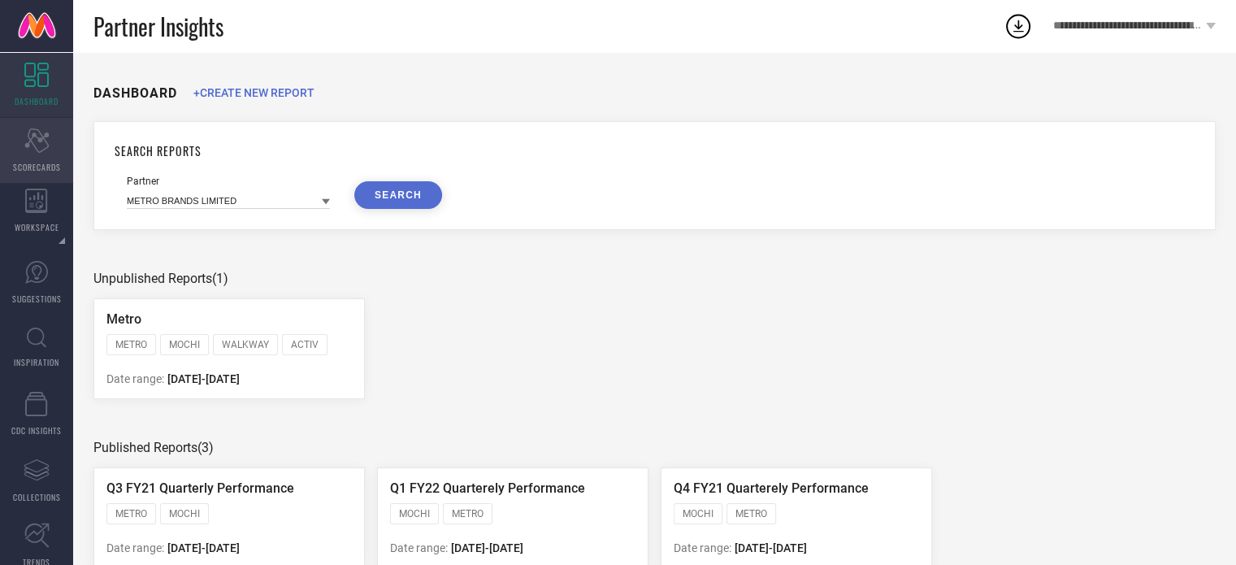
click at [36, 157] on div "Scorecard SCORECARDS" at bounding box center [36, 150] width 73 height 65
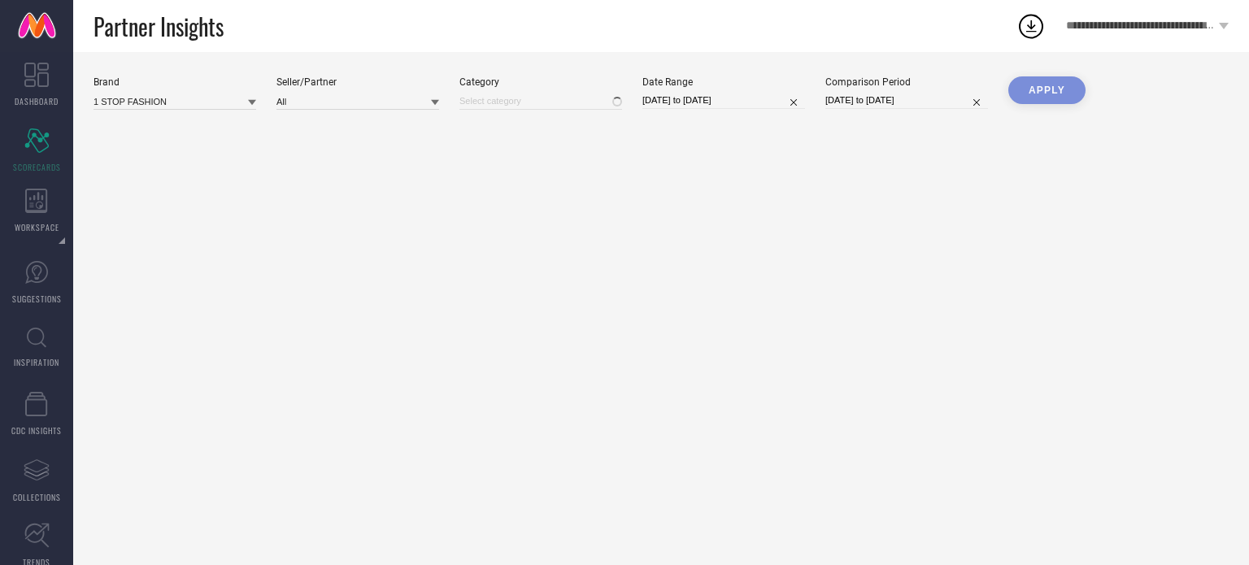
type input "All"
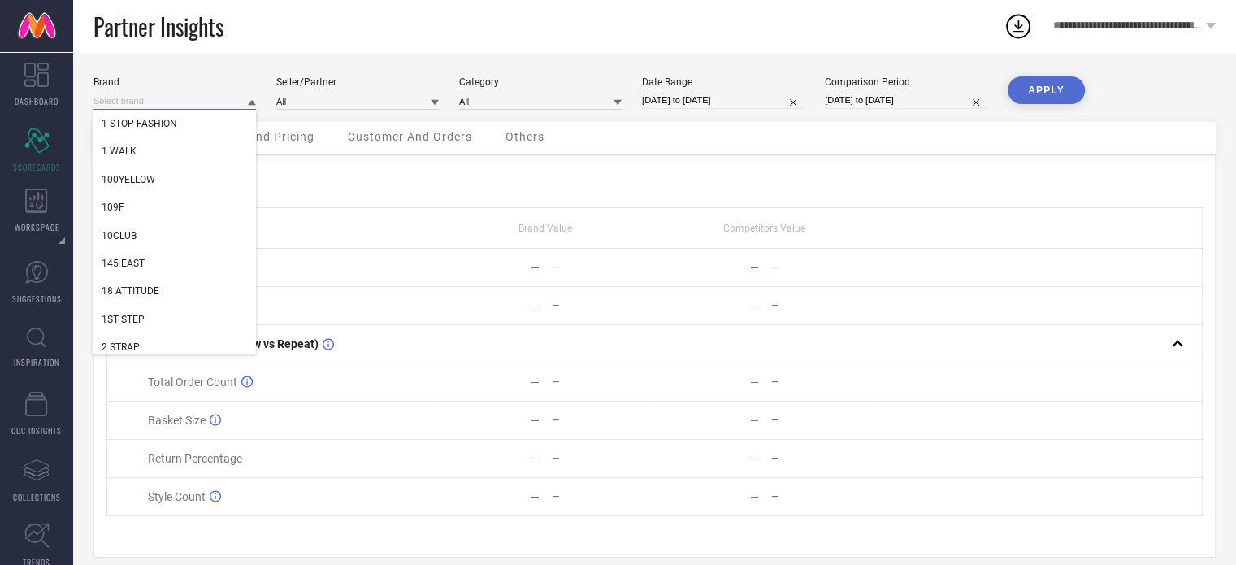
click at [211, 106] on input at bounding box center [174, 101] width 163 height 17
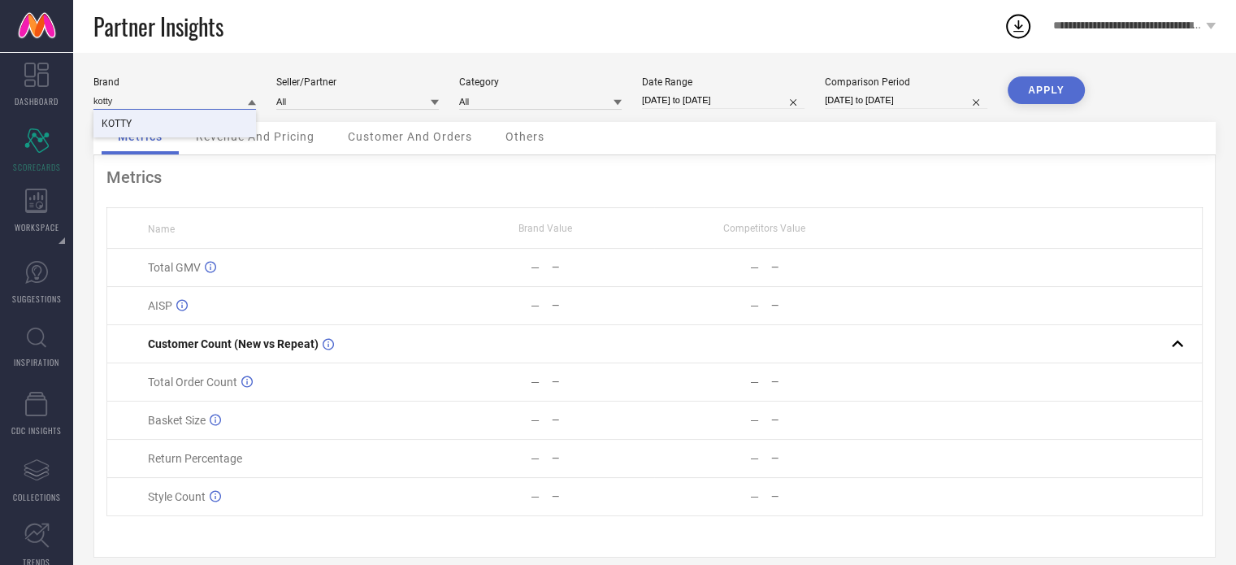
type input "kotty"
click at [186, 118] on div "KOTTY" at bounding box center [174, 124] width 163 height 28
type input "All"
click at [775, 97] on input "[DATE] to [DATE]" at bounding box center [723, 100] width 163 height 17
select select "7"
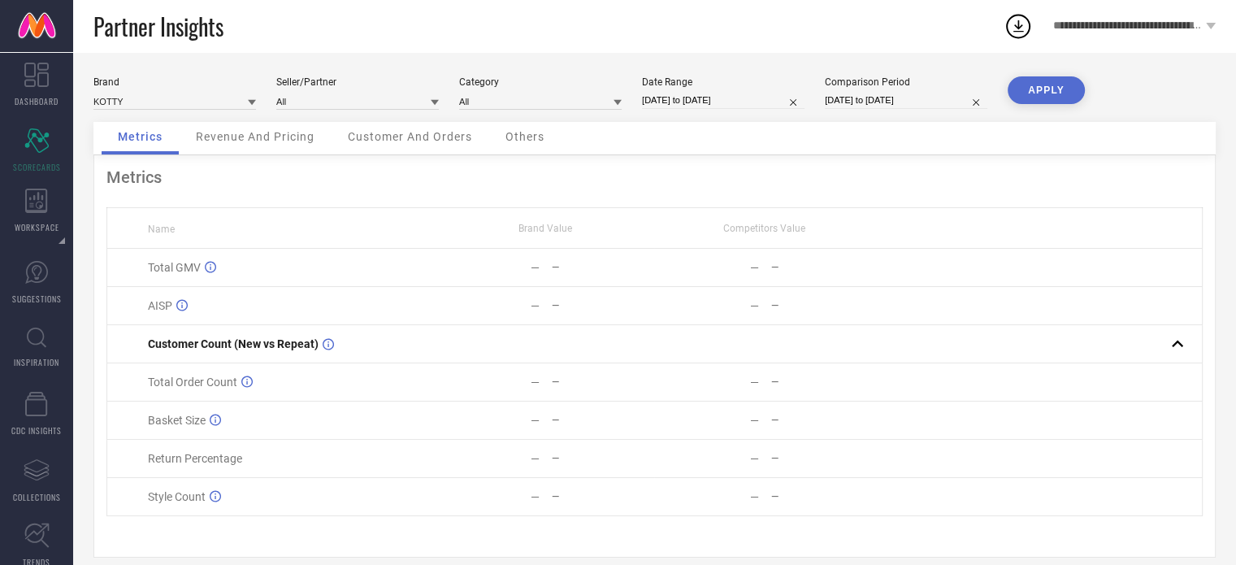
select select "2025"
select select "8"
select select "2025"
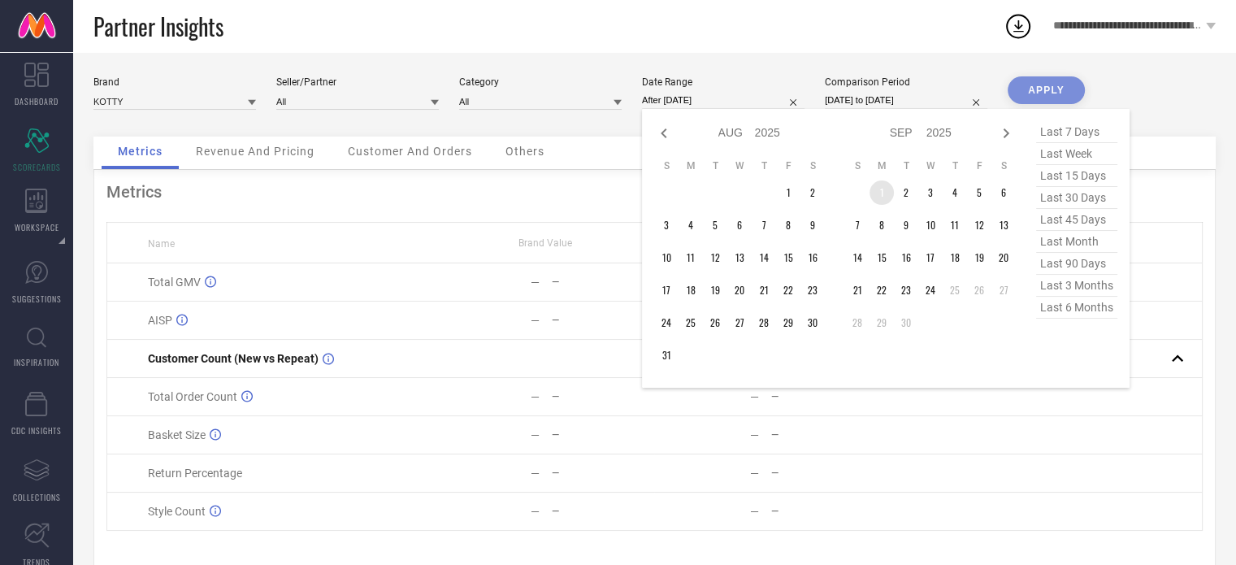
click at [882, 187] on td "1" at bounding box center [882, 192] width 24 height 24
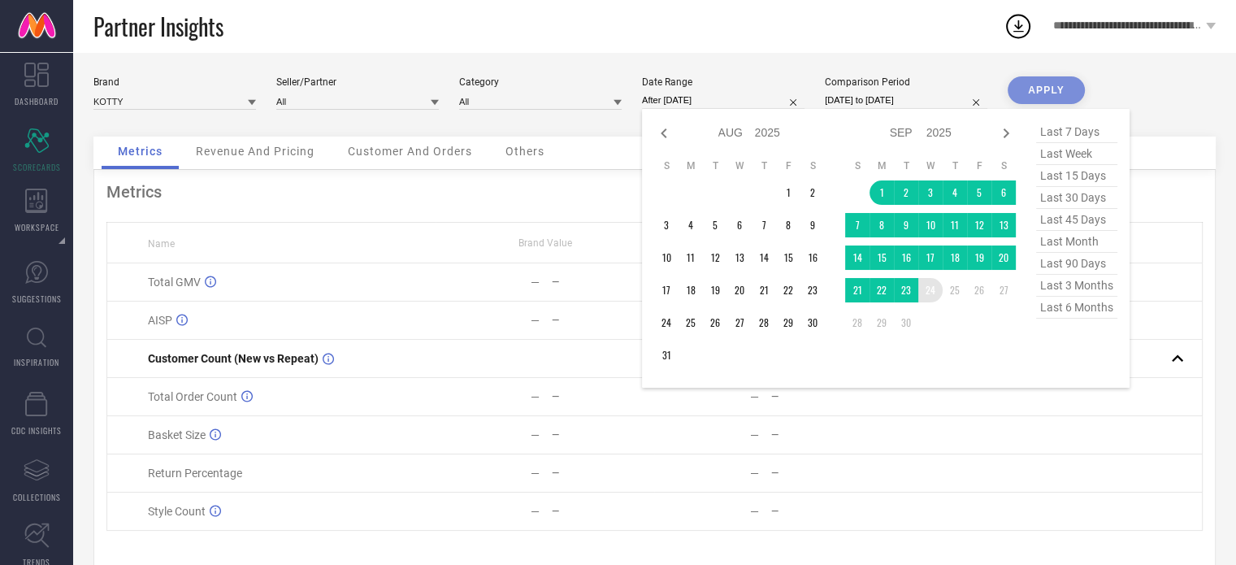
type input "[DATE] to [DATE]"
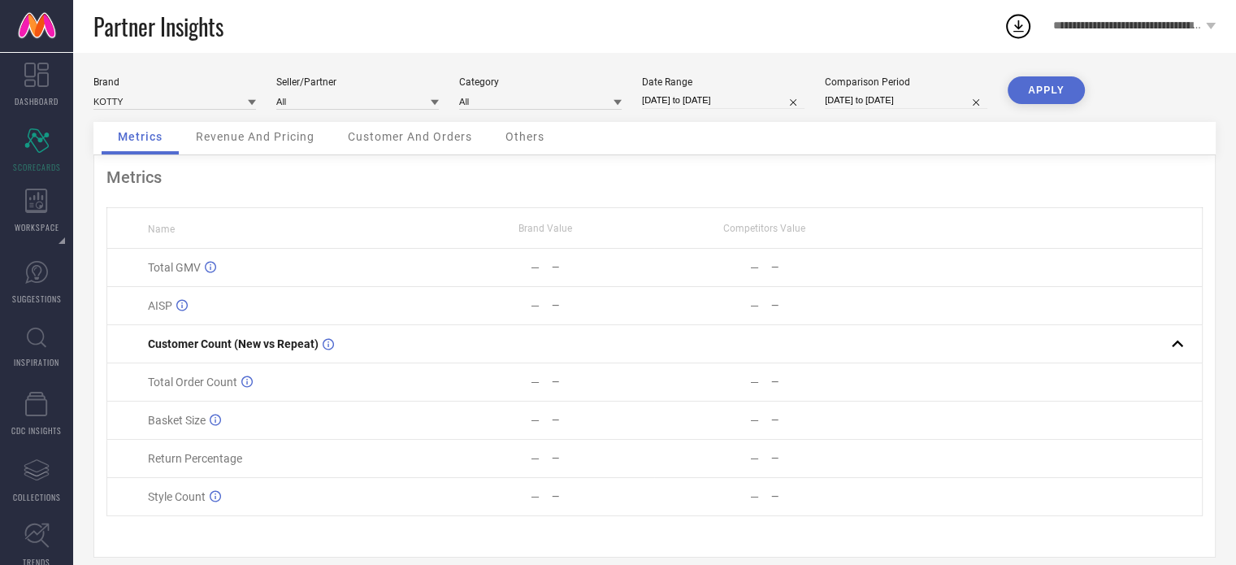
click at [1030, 84] on button "APPLY" at bounding box center [1046, 90] width 77 height 28
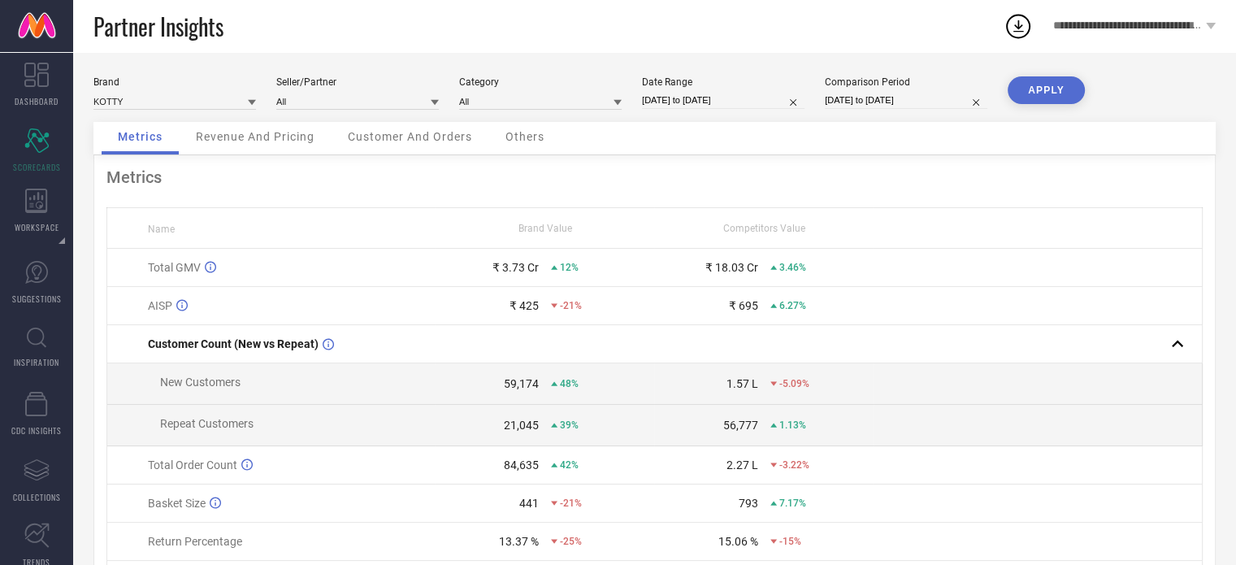
scroll to position [11, 0]
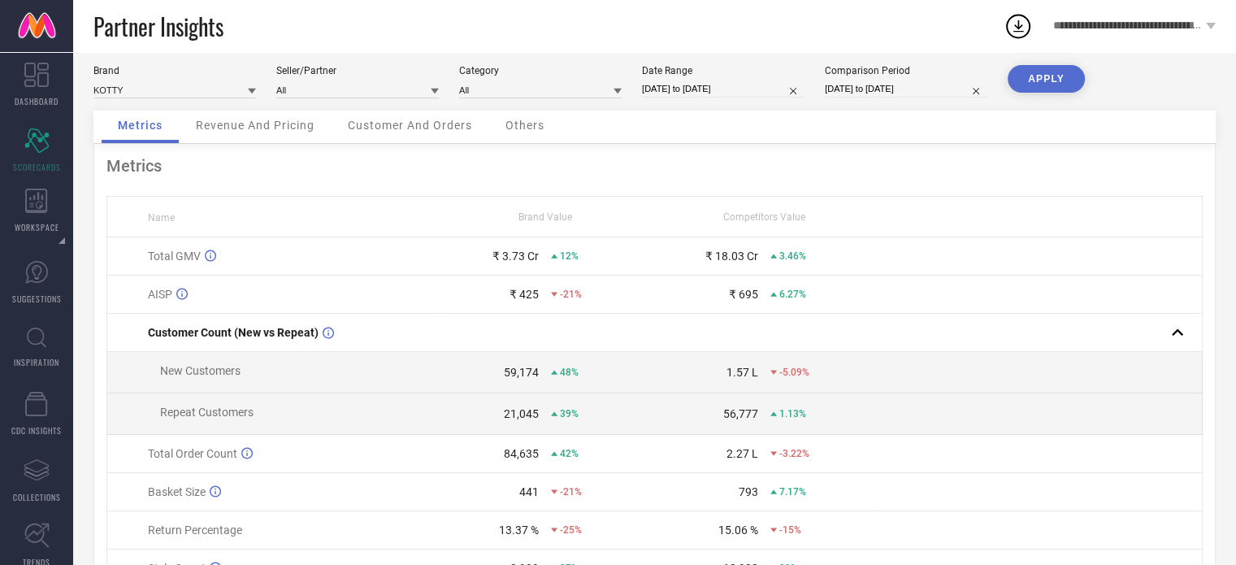
click at [389, 122] on span "Customer And Orders" at bounding box center [410, 125] width 124 height 13
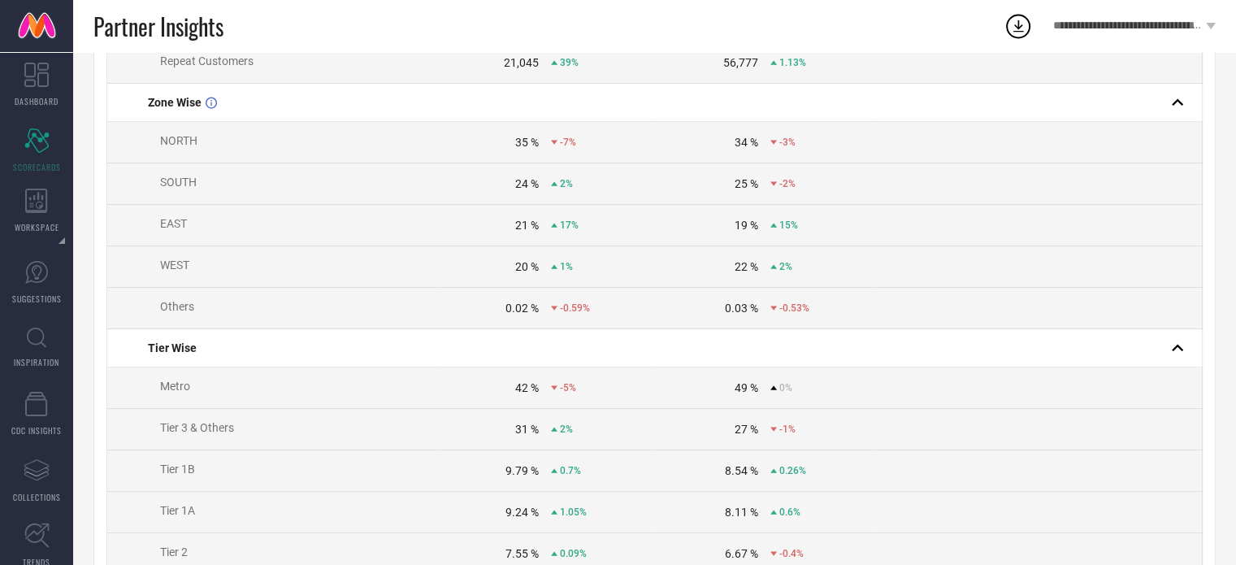
scroll to position [0, 0]
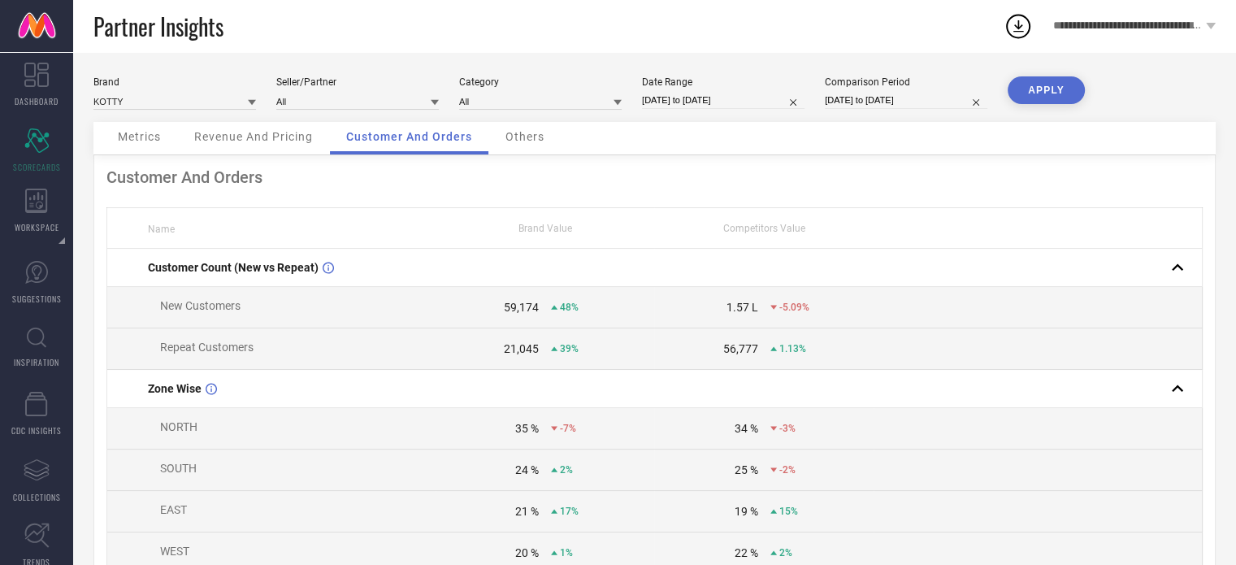
click at [520, 133] on span "Others" at bounding box center [525, 136] width 39 height 13
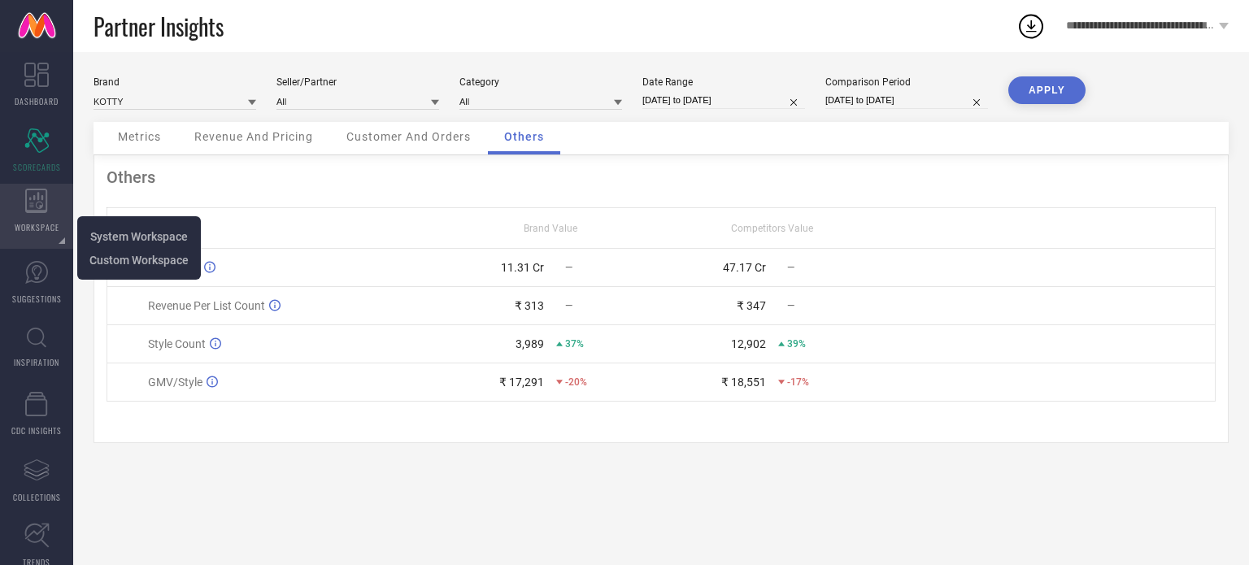
click at [28, 228] on span "WORKSPACE" at bounding box center [37, 227] width 45 height 12
click at [31, 193] on icon at bounding box center [36, 201] width 23 height 24
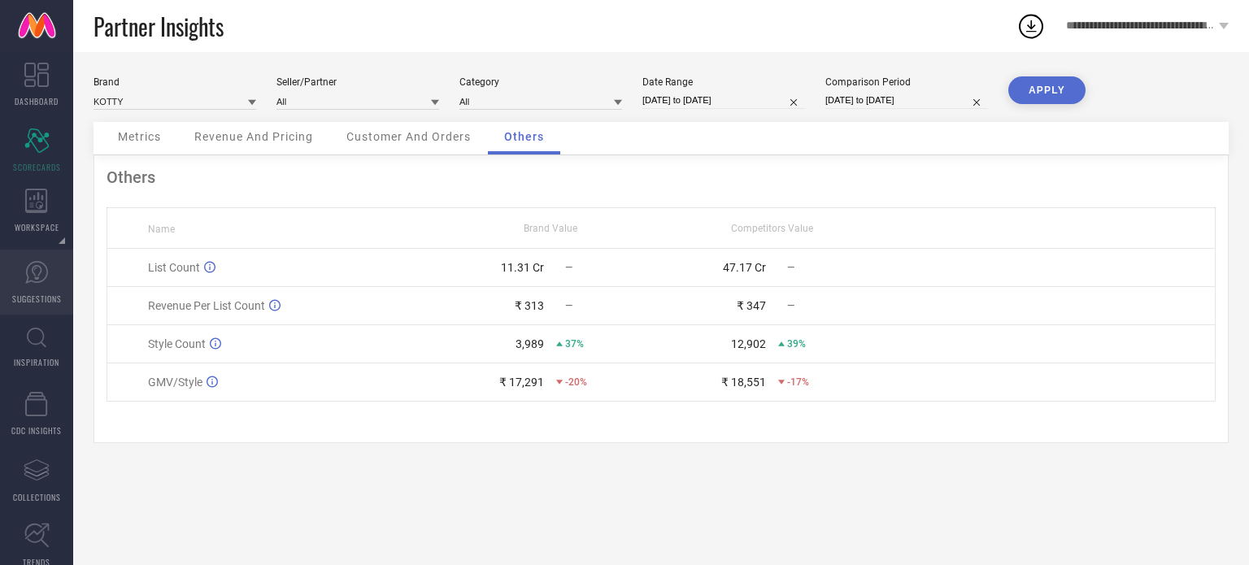
click at [43, 280] on icon at bounding box center [36, 272] width 23 height 23
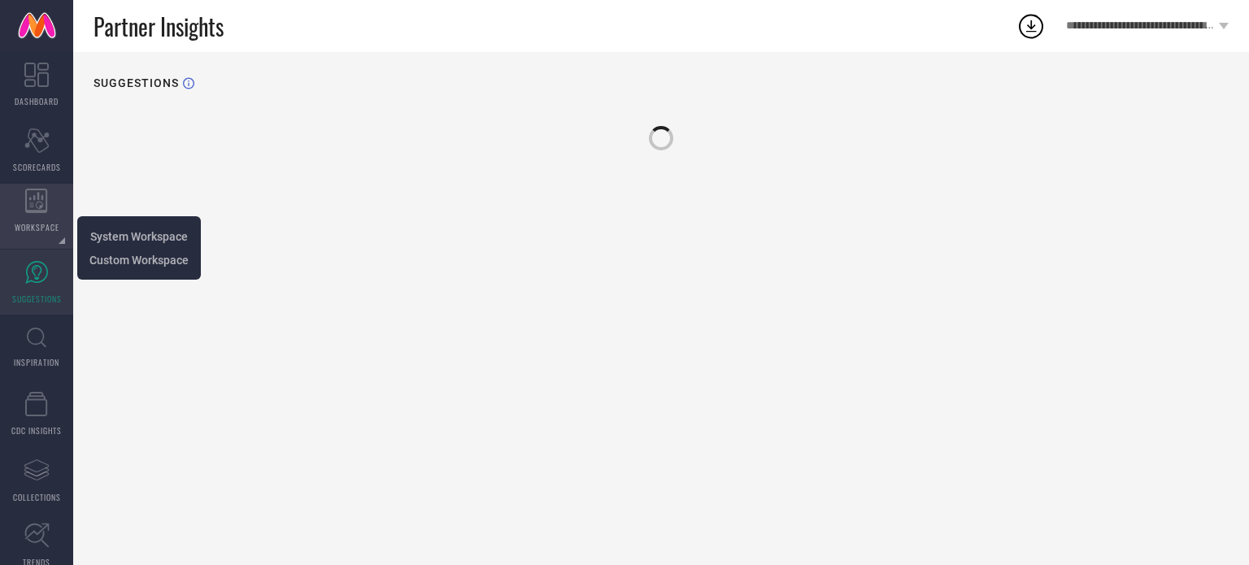
click at [41, 185] on div "WORKSPACE" at bounding box center [36, 216] width 73 height 65
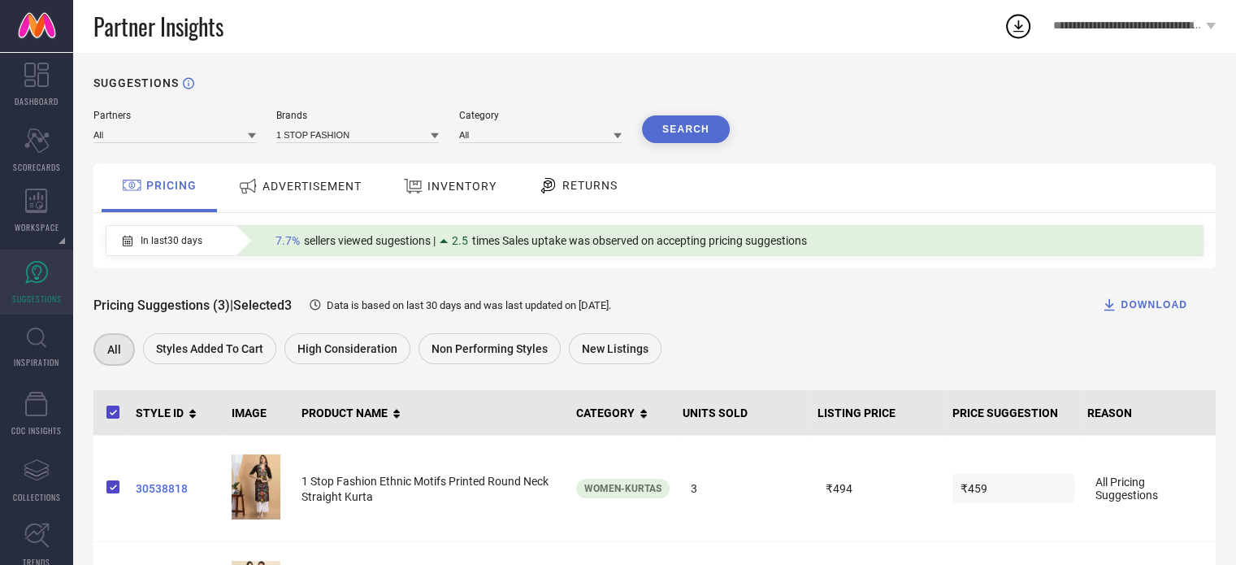
click at [302, 204] on div "ADVERTISEMENT" at bounding box center [300, 187] width 164 height 49
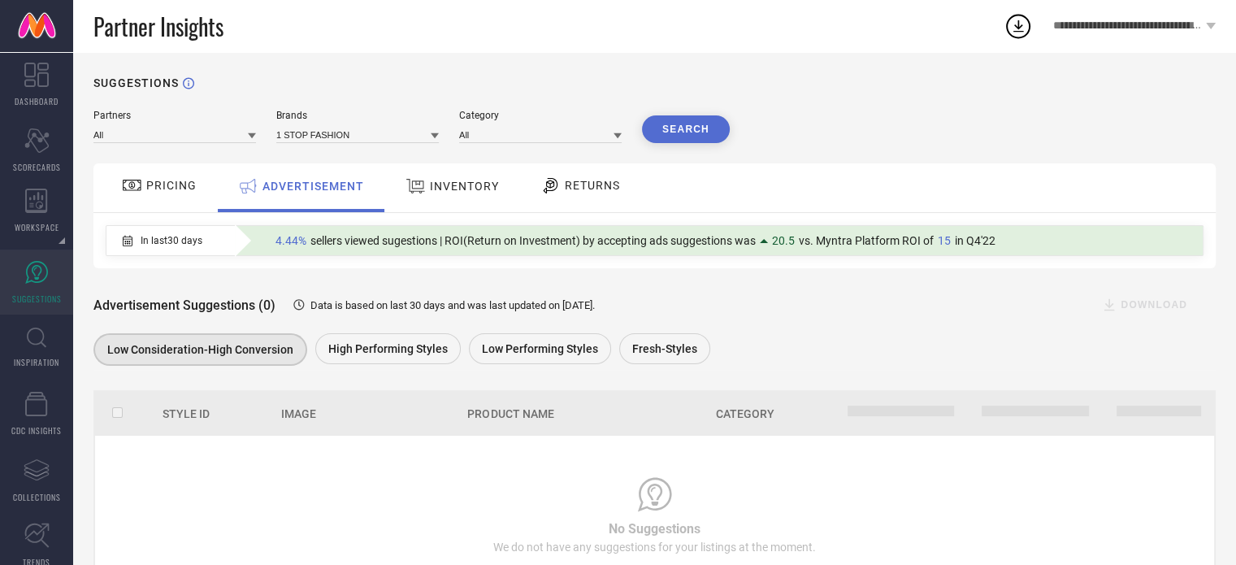
click at [428, 194] on div at bounding box center [418, 186] width 24 height 21
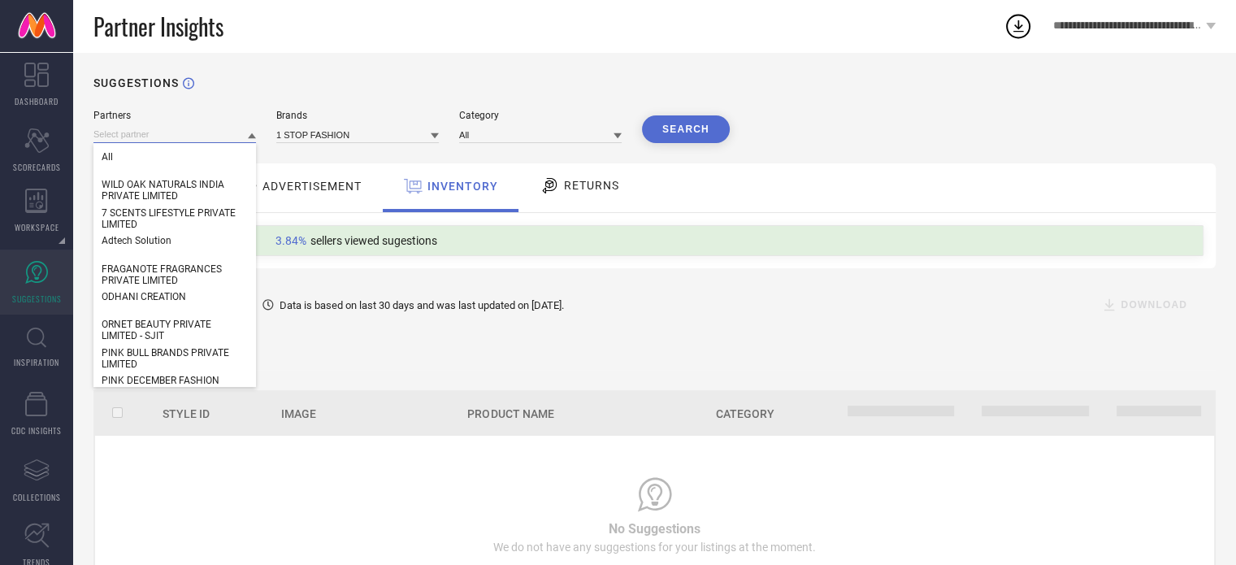
click at [196, 133] on input at bounding box center [174, 134] width 163 height 17
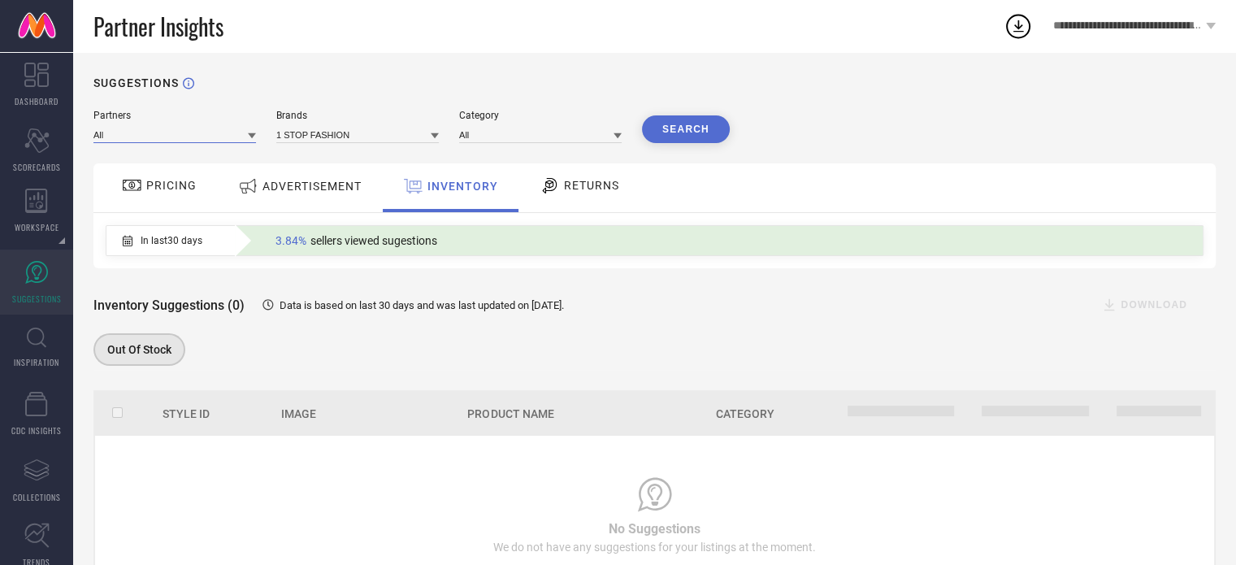
click at [196, 133] on input at bounding box center [174, 134] width 163 height 17
type input "inspir"
click at [147, 215] on span "P. Inspiration" at bounding box center [130, 212] width 57 height 11
click at [384, 136] on input at bounding box center [357, 134] width 163 height 17
click at [361, 137] on input at bounding box center [357, 134] width 163 height 17
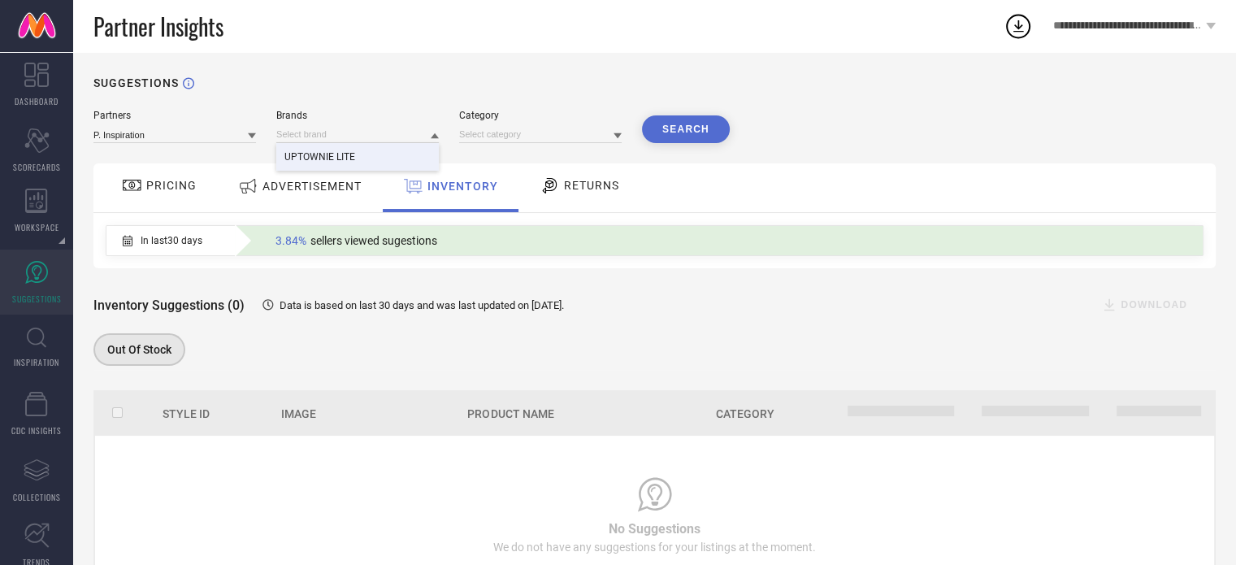
click at [662, 136] on div "Search" at bounding box center [686, 129] width 88 height 28
click at [176, 204] on div "PRICING" at bounding box center [159, 187] width 115 height 49
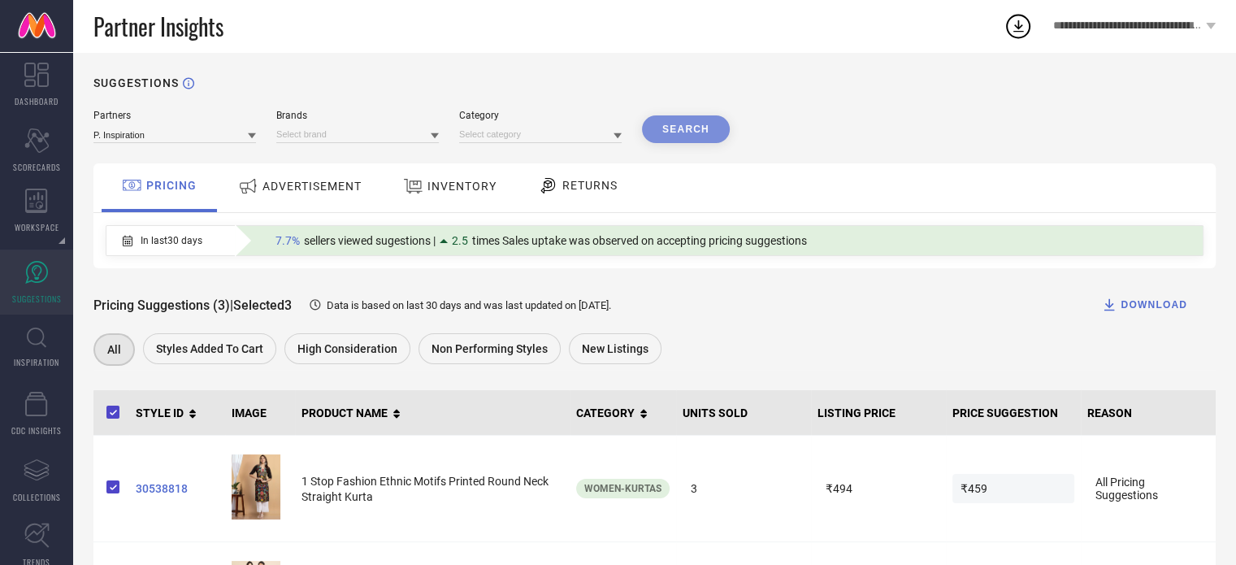
click at [290, 198] on div "ADVERTISEMENT" at bounding box center [300, 186] width 132 height 29
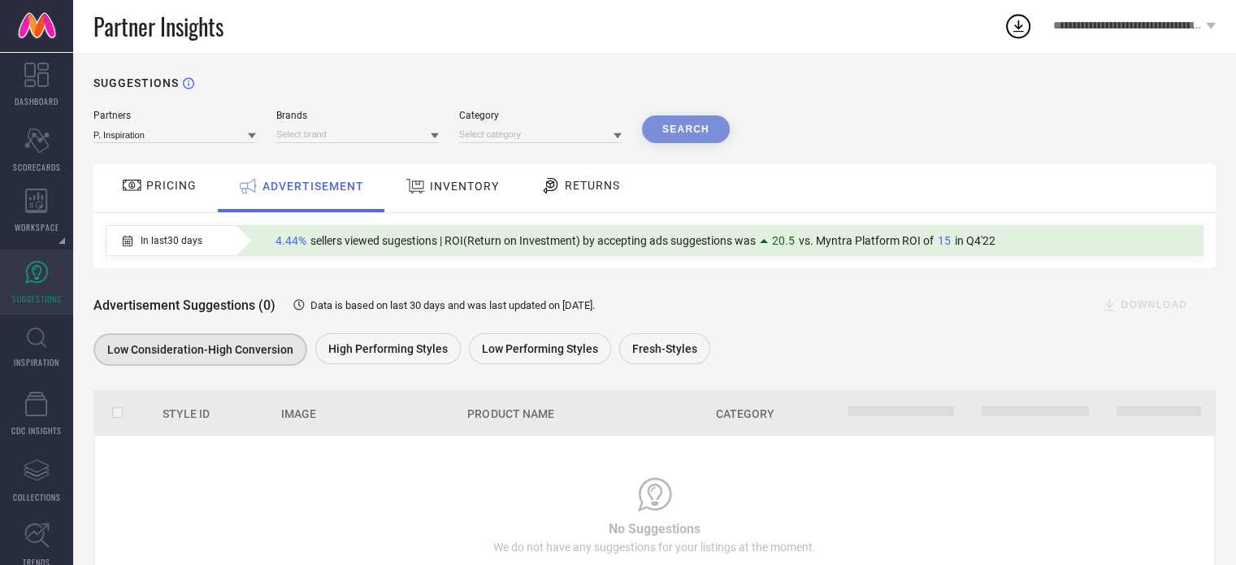
click at [678, 135] on div "Search" at bounding box center [686, 129] width 88 height 28
click at [432, 204] on div "INVENTORY" at bounding box center [452, 187] width 134 height 49
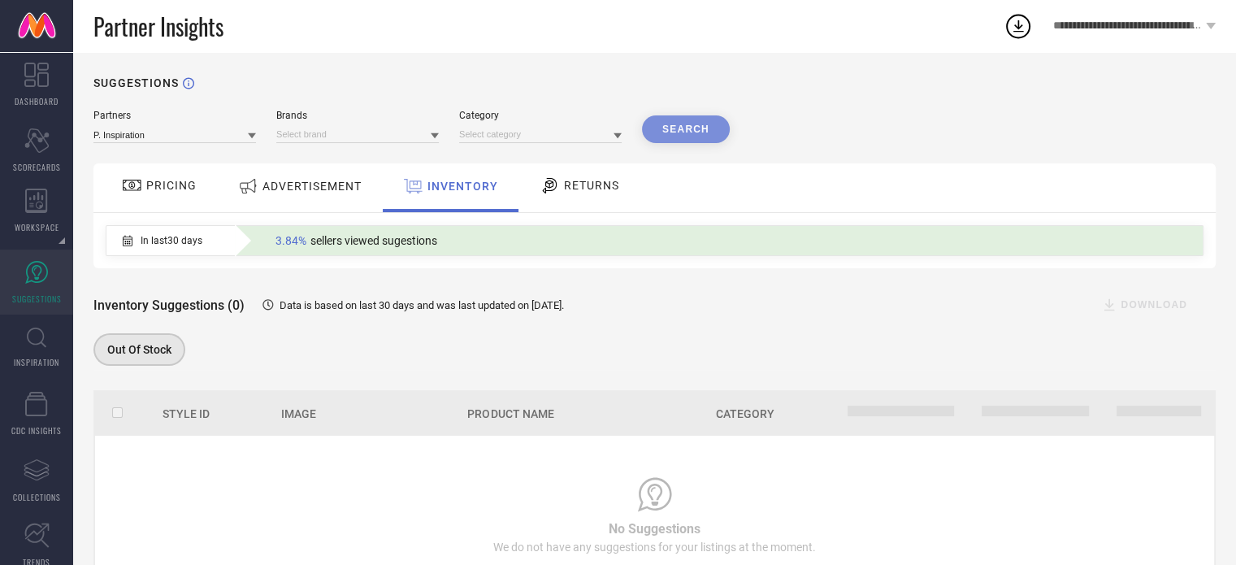
click at [601, 192] on span "RETURNS" at bounding box center [591, 185] width 55 height 13
